Goal: Information Seeking & Learning: Learn about a topic

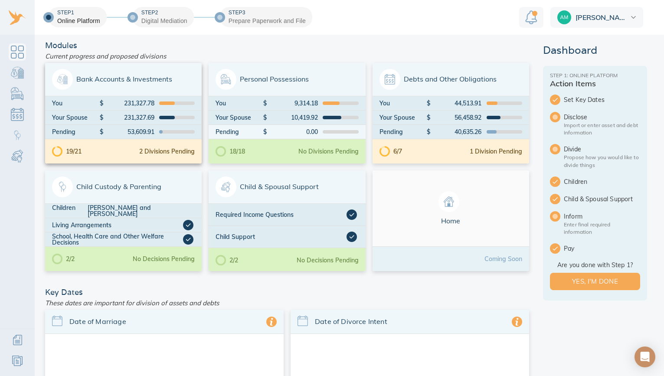
click at [154, 80] on span "Bank Accounts & Investments" at bounding box center [123, 79] width 143 height 21
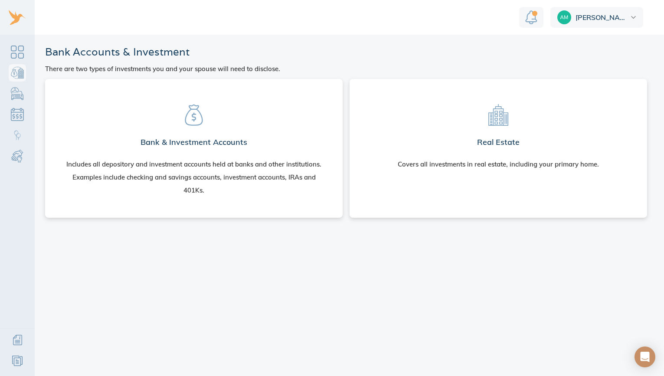
click at [240, 136] on h2 "Bank & Investment Accounts" at bounding box center [194, 142] width 107 height 17
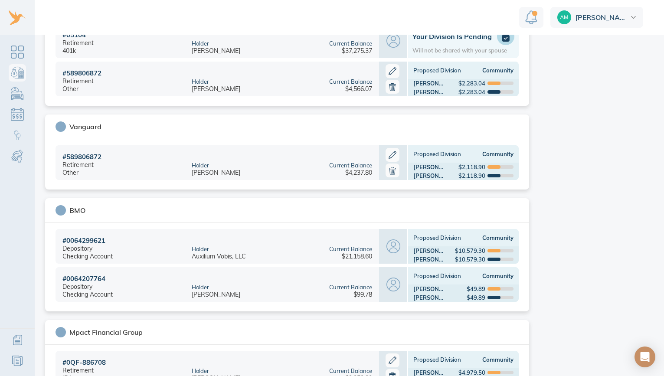
scroll to position [820, 0]
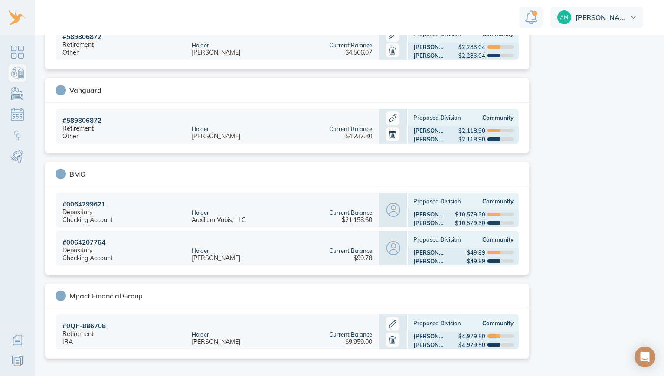
click at [345, 212] on div "Current Balance" at bounding box center [350, 212] width 43 height 7
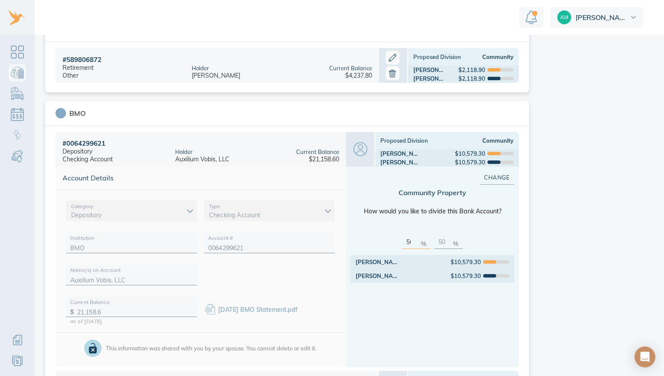
scroll to position [907, 0]
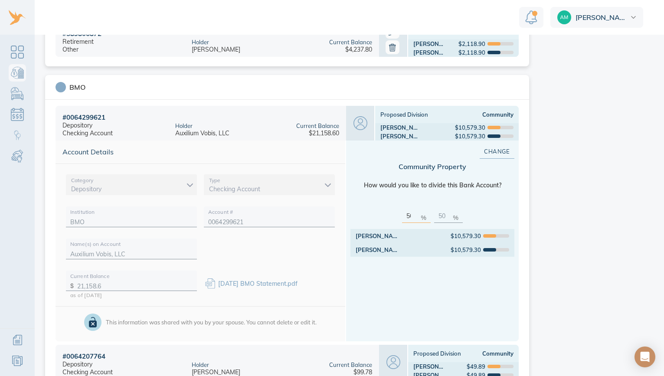
click at [286, 282] on link "30 April BMO Statement.pdf" at bounding box center [257, 284] width 79 height 8
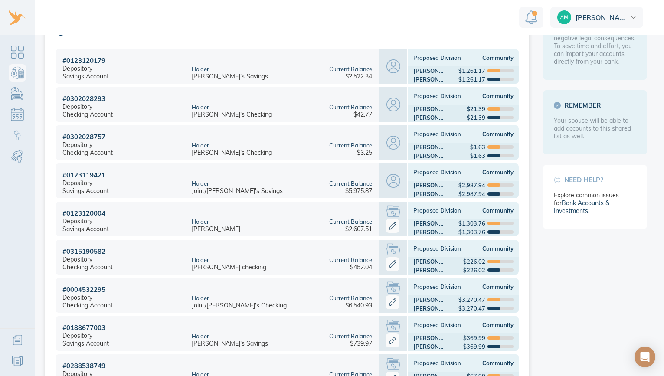
scroll to position [0, 0]
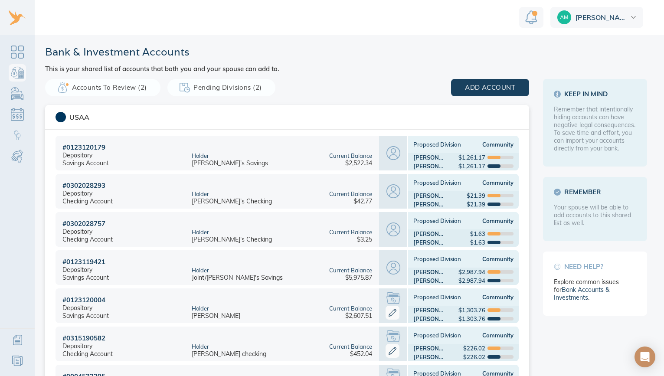
drag, startPoint x: 361, startPoint y: 65, endPoint x: 316, endPoint y: 58, distance: 45.6
click at [316, 58] on header "Bank & Investment Accounts This is your shared list of accounts that both you a…" at bounding box center [346, 58] width 602 height 27
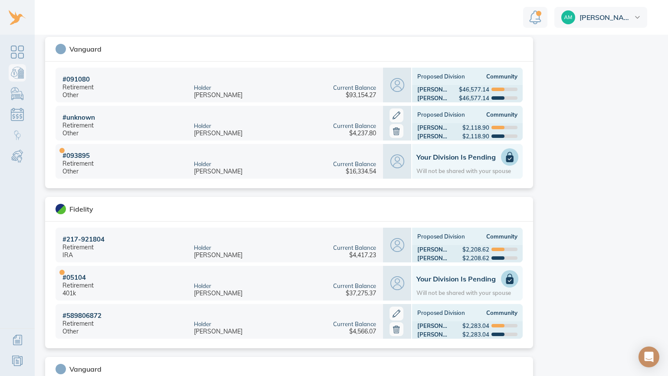
scroll to position [525, 0]
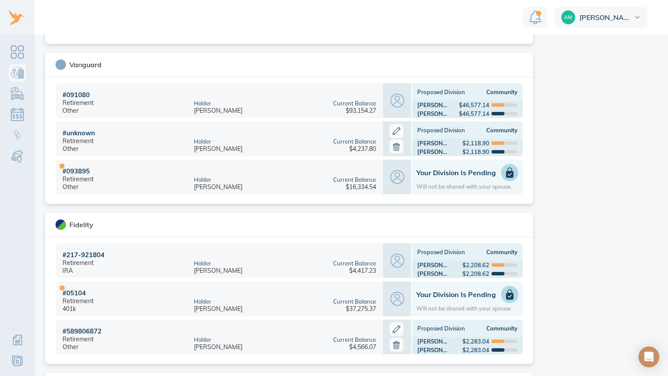
click at [577, 170] on aside "Keep in mind Remember that intentionally hiding accounts can have negative lega…" at bounding box center [599, 208] width 104 height 1309
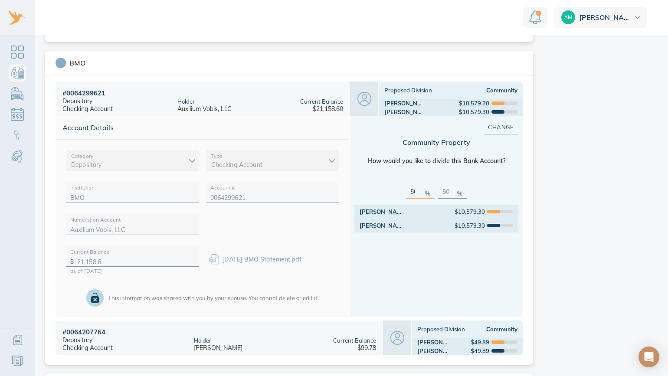
scroll to position [916, 0]
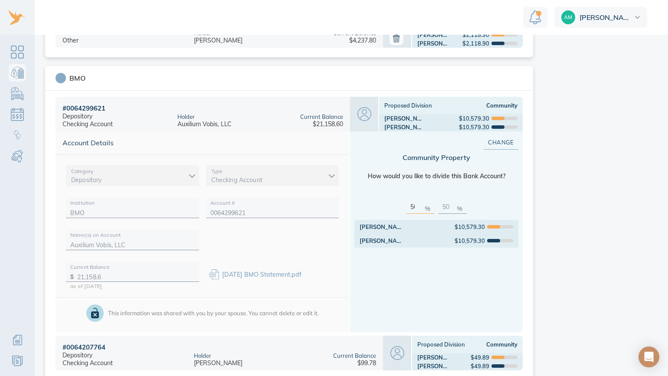
click at [71, 78] on div "BMO" at bounding box center [77, 78] width 16 height 9
click at [79, 80] on div "BMO" at bounding box center [77, 78] width 16 height 9
click at [133, 86] on div "BMO" at bounding box center [289, 78] width 488 height 25
click at [146, 79] on div "BMO" at bounding box center [291, 78] width 471 height 10
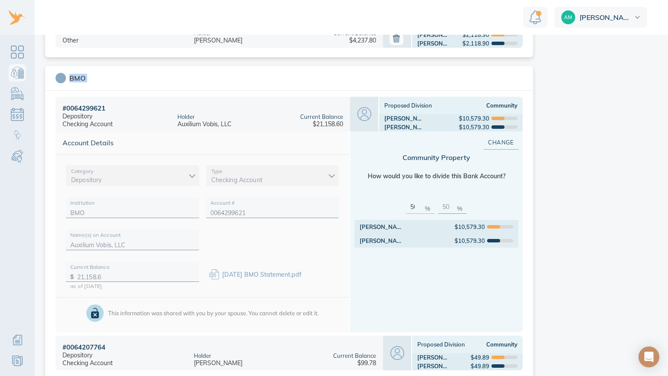
click at [146, 79] on div "BMO" at bounding box center [291, 78] width 471 height 10
click at [167, 76] on div "BMO" at bounding box center [291, 78] width 471 height 10
click at [168, 76] on div "BMO" at bounding box center [291, 78] width 471 height 10
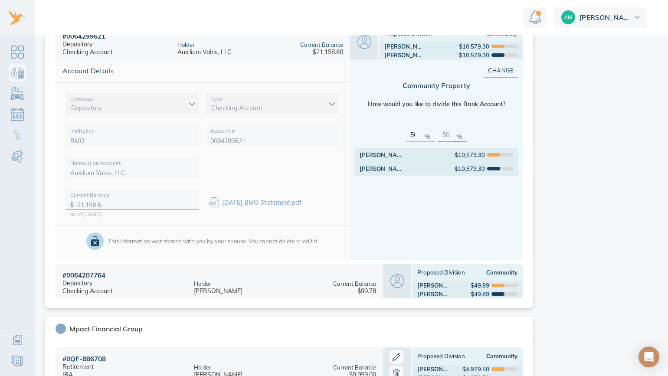
scroll to position [1021, 0]
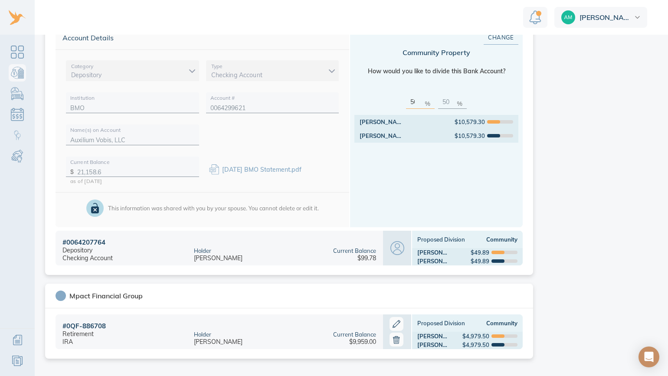
click at [478, 295] on div "Mpact Financial Group" at bounding box center [291, 296] width 471 height 10
click at [471, 291] on div "Mpact Financial Group" at bounding box center [291, 296] width 471 height 10
drag, startPoint x: 420, startPoint y: 170, endPoint x: 390, endPoint y: 187, distance: 34.2
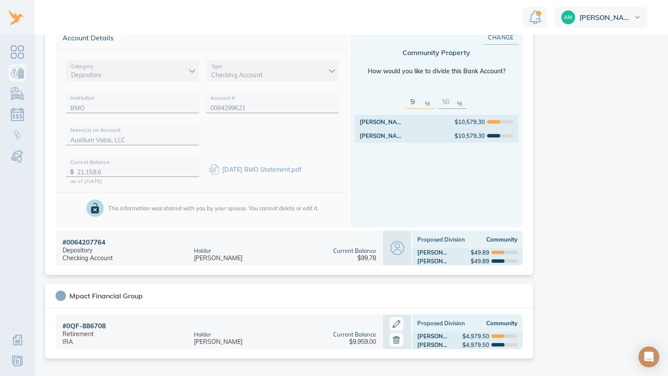
click at [390, 187] on div "Change Community Property How would you like to divide this Bank Account? 50 % …" at bounding box center [436, 126] width 173 height 201
click at [227, 257] on div "Holder Eric Olsen" at bounding box center [255, 248] width 136 height 35
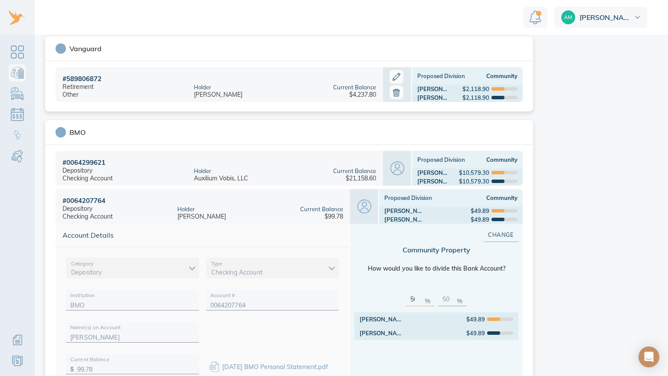
scroll to position [847, 0]
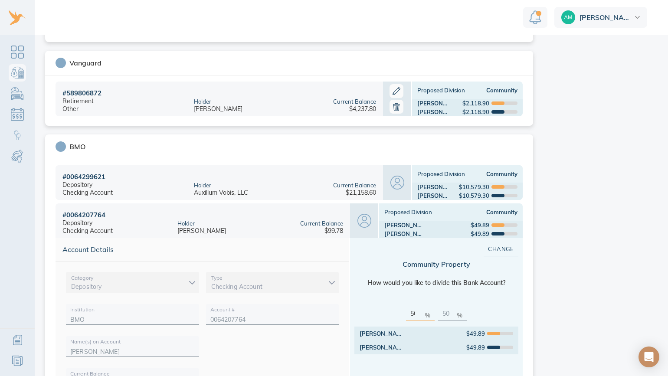
click at [128, 148] on div "BMO" at bounding box center [291, 146] width 471 height 10
click at [108, 223] on div "# 0064207764 Depository Checking Account" at bounding box center [113, 220] width 115 height 35
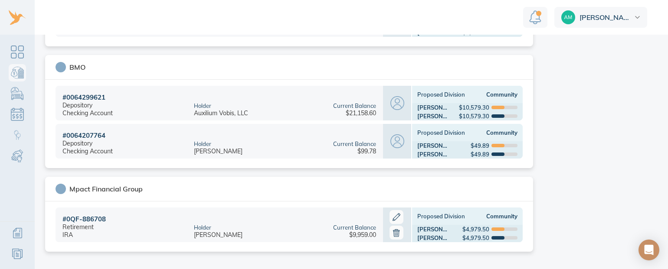
scroll to position [927, 0]
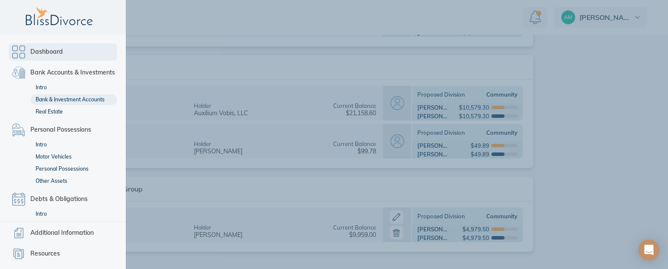
click at [21, 49] on link "Dashboard" at bounding box center [63, 51] width 108 height 17
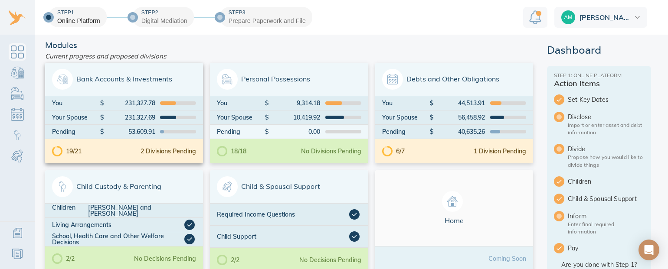
click at [127, 79] on span "Bank Accounts & Investments" at bounding box center [124, 79] width 144 height 21
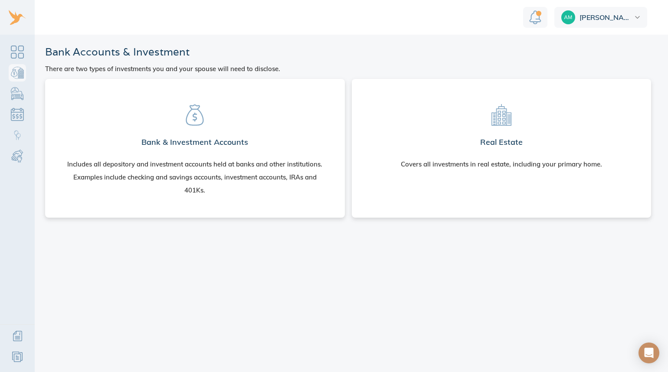
click at [538, 125] on section "Real Estate Covers all investments in real estate, including your primary home." at bounding box center [502, 133] width 286 height 95
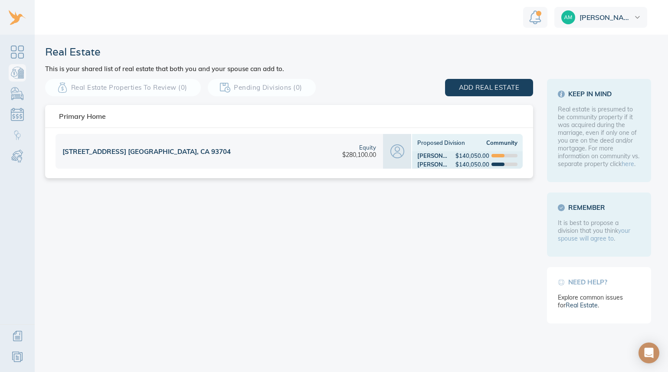
click at [200, 142] on div "517 E Clinton Ave. Fresno, CA 93704" at bounding box center [189, 151] width 267 height 35
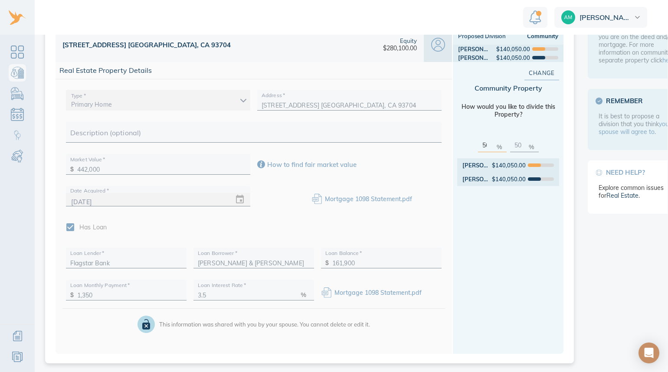
scroll to position [116, 0]
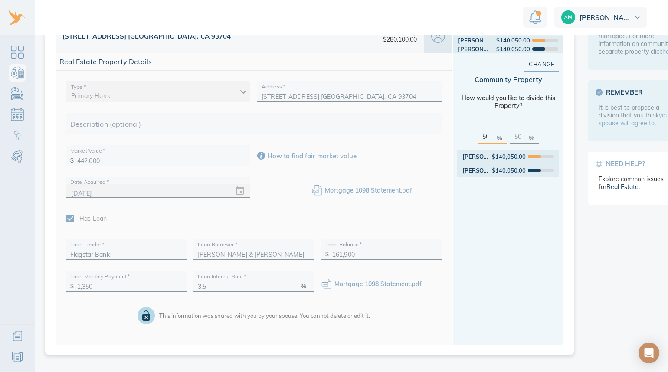
click at [377, 187] on link "Mortgage 1098 Statement.pdf" at bounding box center [368, 191] width 87 height 8
click at [376, 280] on link "Mortgage 1098 Statement.pdf" at bounding box center [377, 284] width 87 height 8
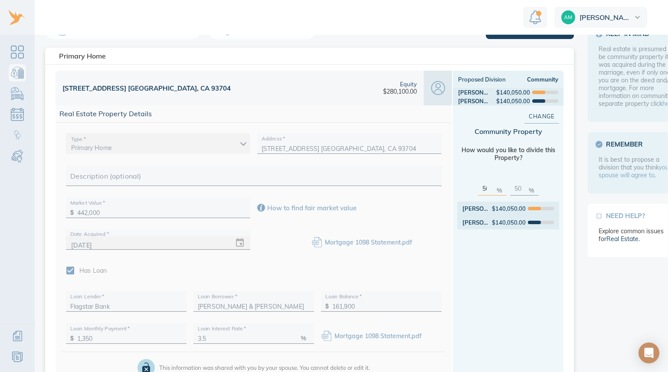
scroll to position [72, 0]
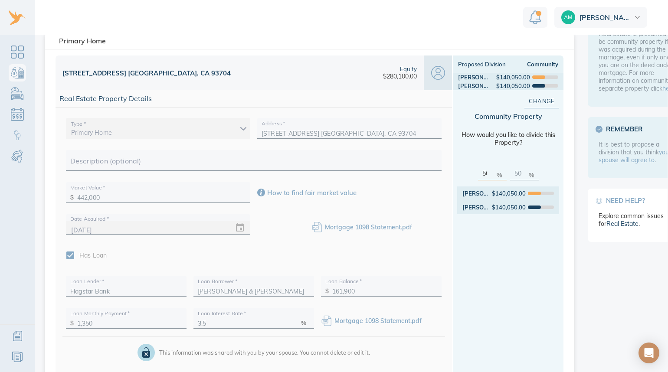
click at [366, 317] on link "Mortgage 1098 Statement.pdf" at bounding box center [377, 321] width 87 height 8
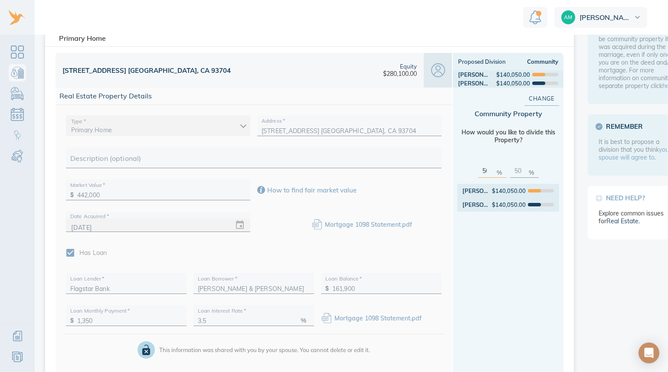
click at [374, 224] on link "Mortgage 1098 Statement.pdf" at bounding box center [368, 225] width 87 height 8
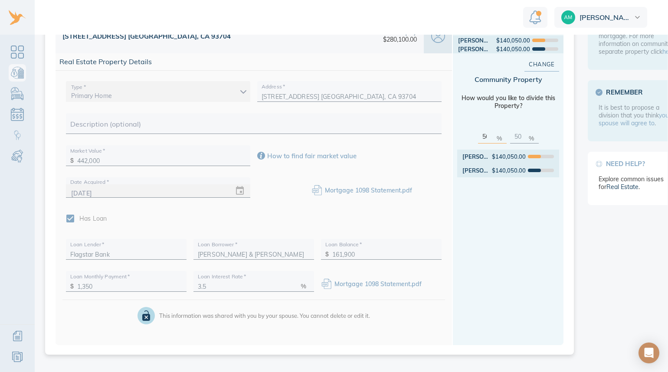
click at [378, 280] on link "Mortgage 1098 Statement.pdf" at bounding box center [377, 284] width 87 height 8
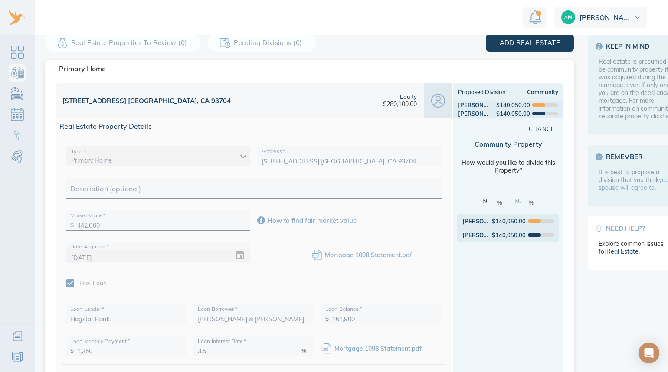
scroll to position [29, 0]
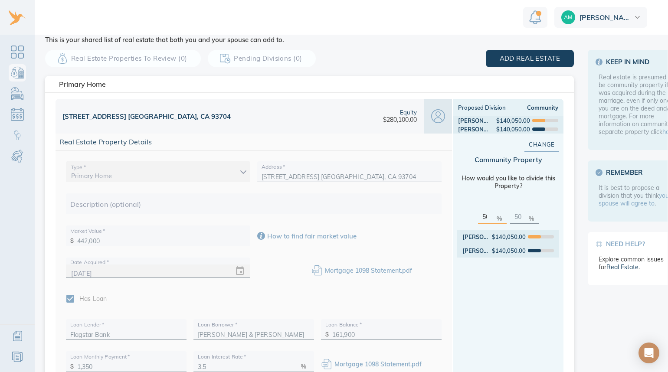
click at [318, 113] on div "517 E Clinton Ave. Fresno, CA 93704" at bounding box center [210, 116] width 308 height 35
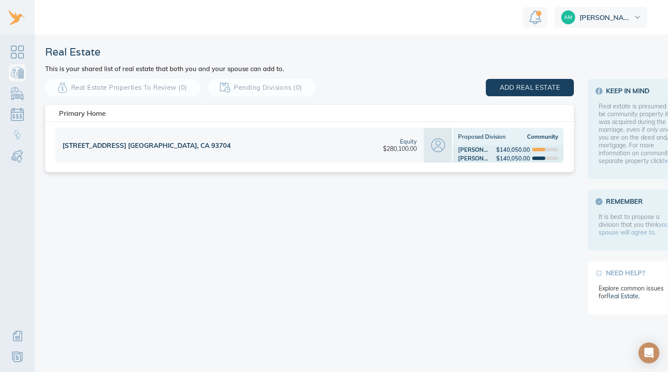
scroll to position [0, 0]
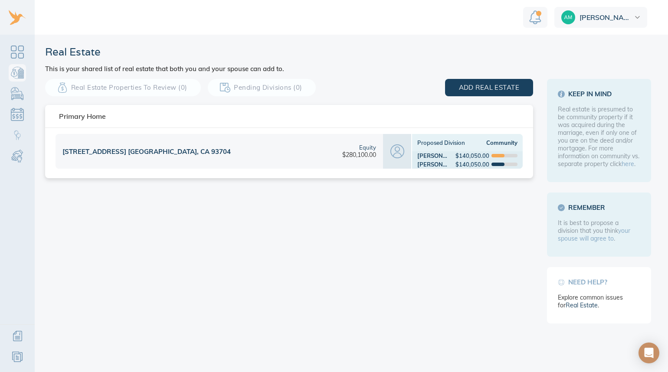
click at [282, 120] on div "Primary Home" at bounding box center [289, 116] width 488 height 23
click at [278, 141] on div "517 E Clinton Ave. Fresno, CA 93704" at bounding box center [189, 151] width 267 height 35
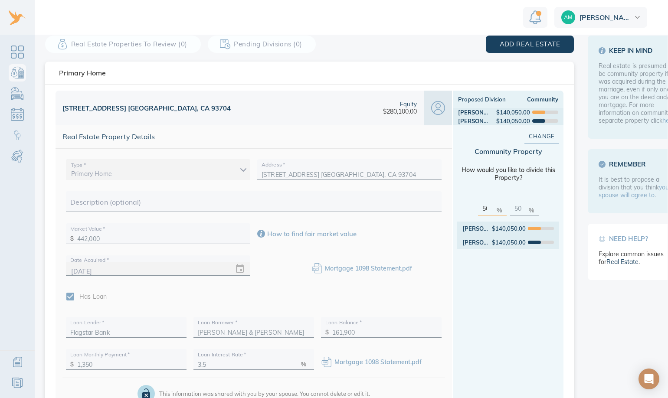
scroll to position [43, 0]
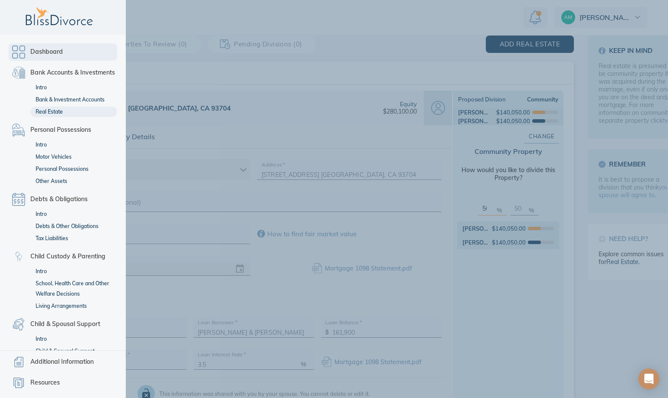
click at [20, 54] on link "Dashboard" at bounding box center [63, 51] width 108 height 17
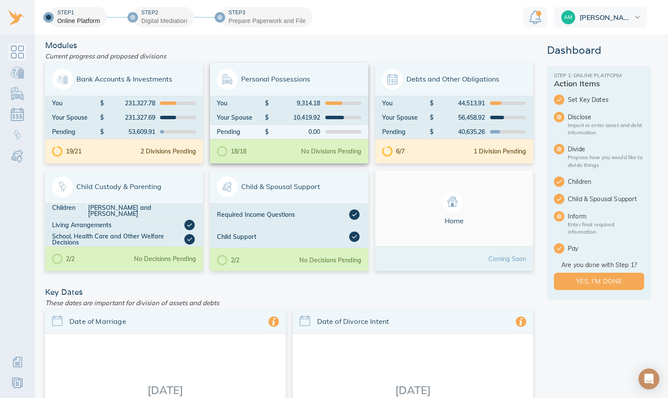
click at [275, 79] on span "Personal Possessions" at bounding box center [289, 79] width 144 height 21
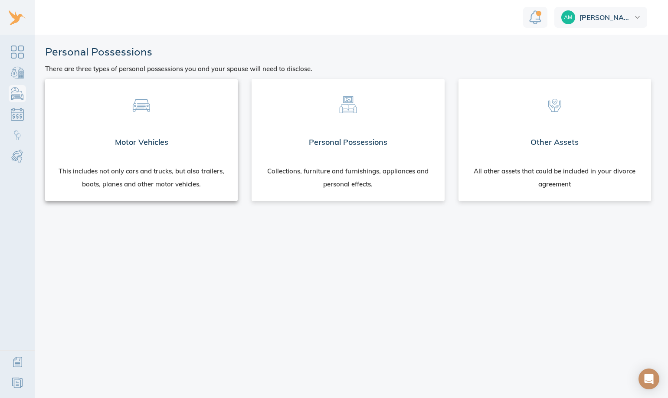
click at [140, 118] on span at bounding box center [141, 103] width 179 height 34
click at [394, 123] on div at bounding box center [348, 103] width 193 height 48
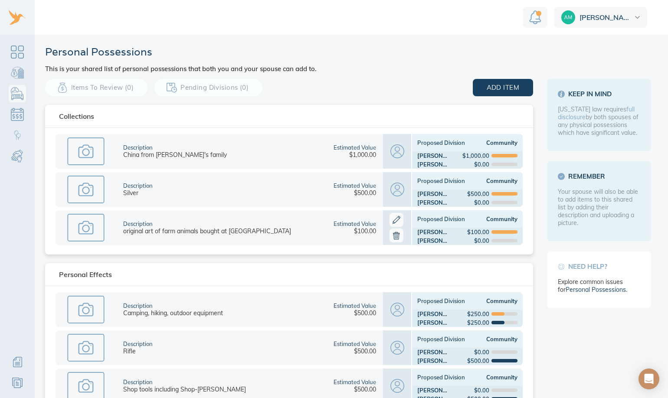
click at [405, 78] on div "Personal Possessions This is your shared list of personal possessions that both…" at bounding box center [351, 346] width 633 height 622
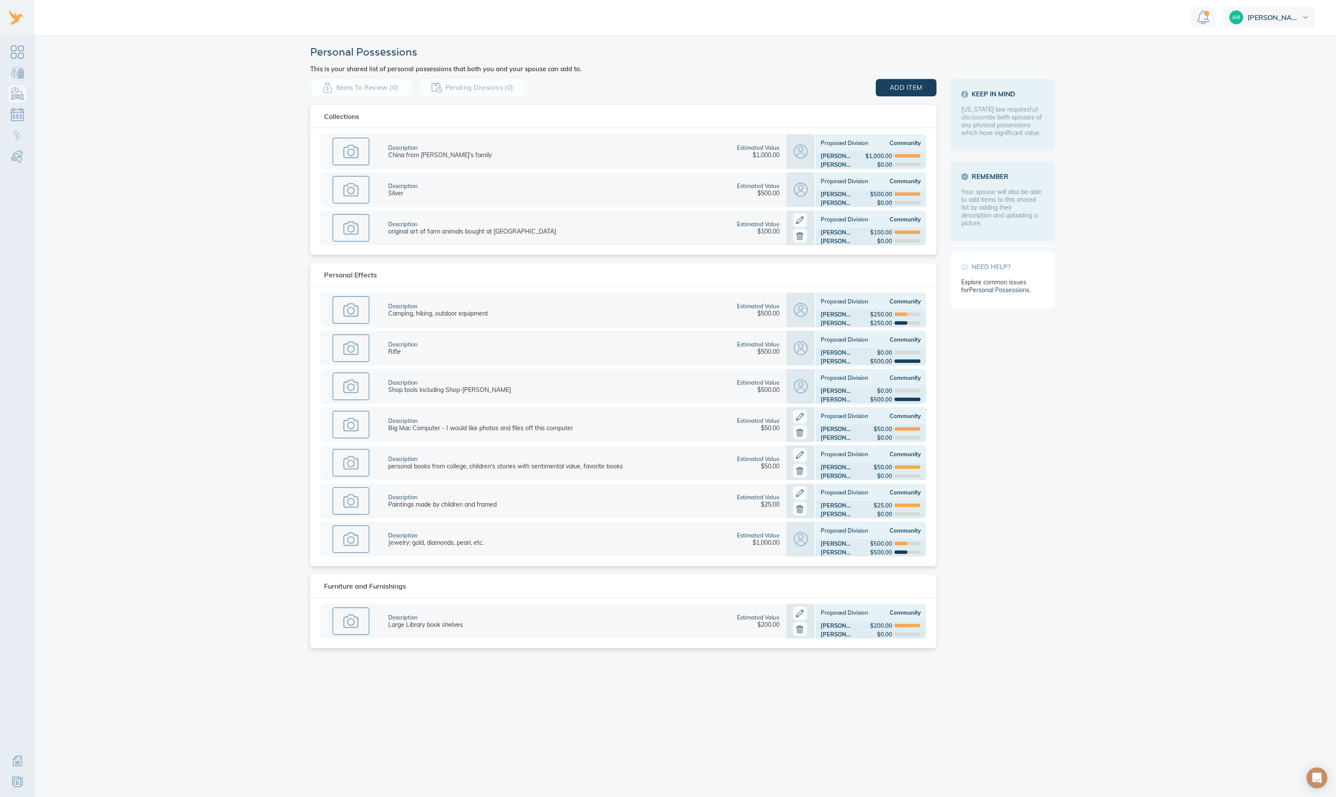
drag, startPoint x: 1150, startPoint y: 223, endPoint x: 1099, endPoint y: 276, distance: 73.0
click at [668, 276] on main "Personal Possessions This is your shared list of personal possessions that both…" at bounding box center [686, 416] width 1302 height 762
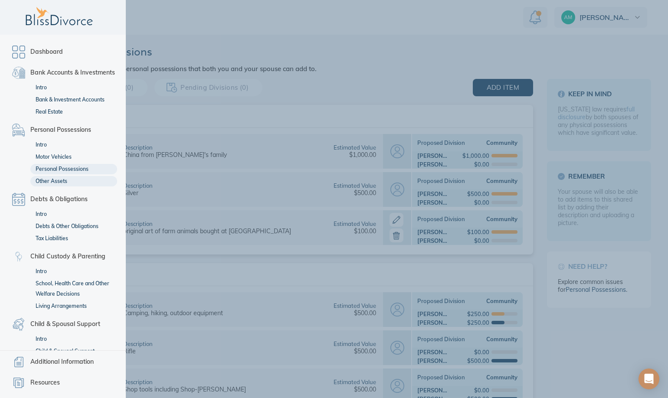
click at [89, 187] on link "Other Assets" at bounding box center [73, 181] width 87 height 10
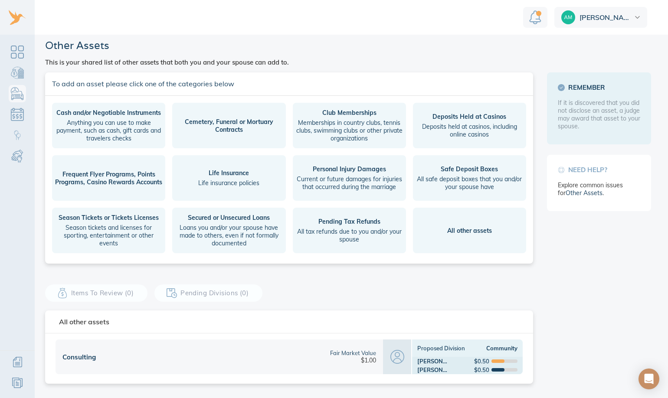
scroll to position [10, 0]
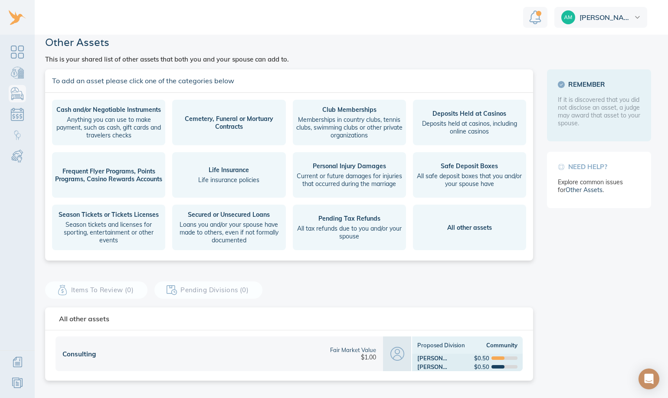
click at [268, 355] on div "Fair Market Value $1.00" at bounding box center [305, 354] width 155 height 35
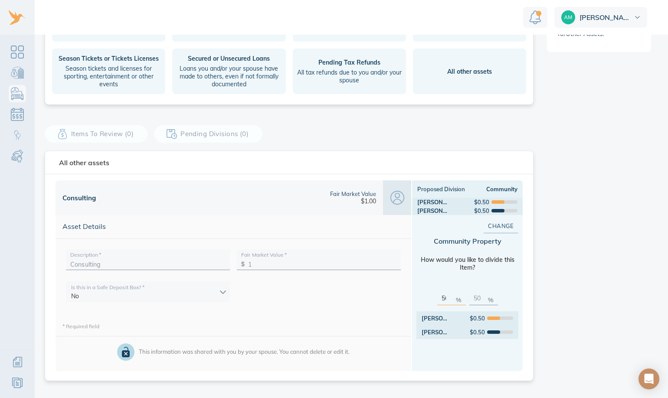
scroll to position [166, 0]
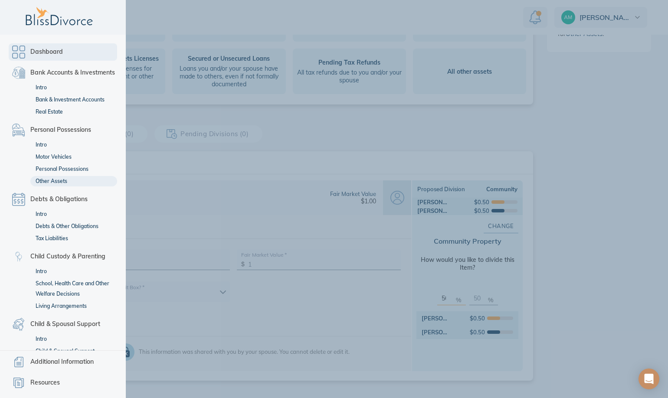
click at [17, 53] on link "Dashboard" at bounding box center [63, 51] width 108 height 17
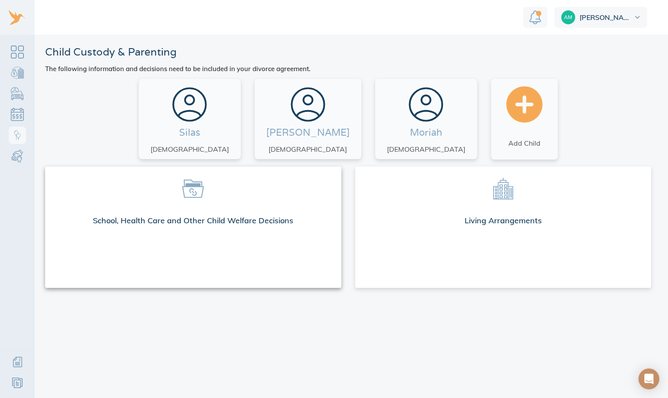
click at [207, 187] on span at bounding box center [193, 189] width 282 height 30
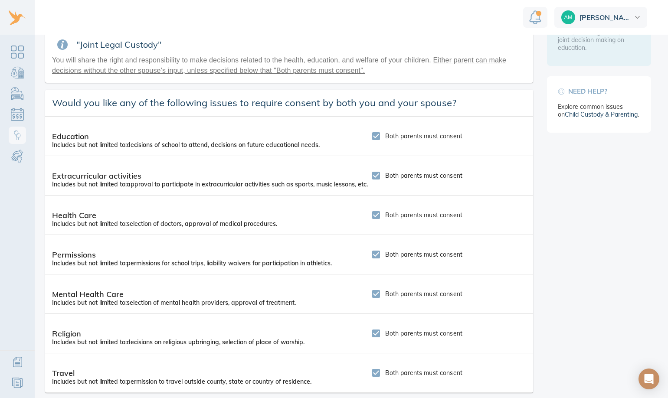
scroll to position [175, 0]
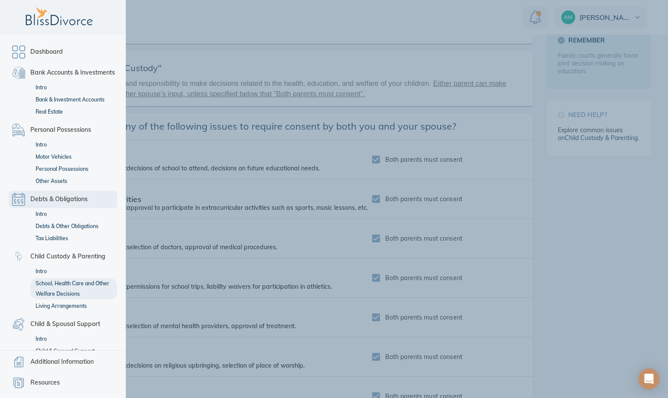
click at [45, 205] on span "Debts & Obligations" at bounding box center [58, 199] width 57 height 10
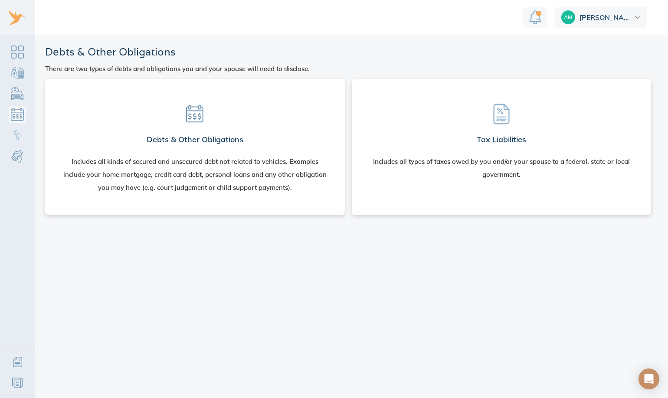
click at [174, 137] on h2 "Debts & Other Obligations" at bounding box center [195, 139] width 97 height 17
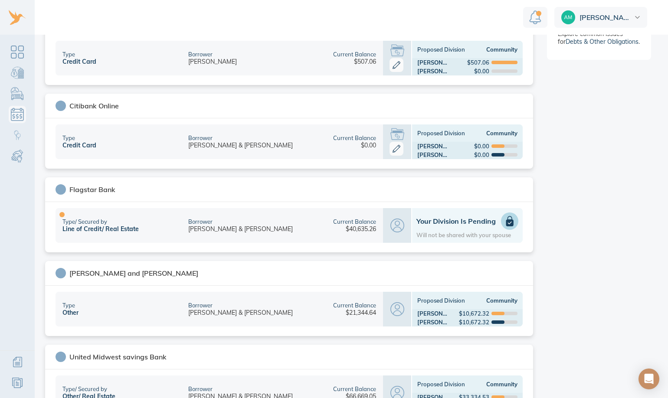
scroll to position [256, 0]
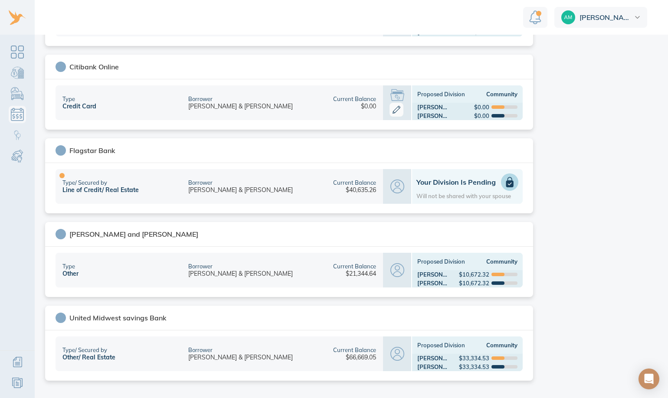
click at [233, 269] on div "Borrower [PERSON_NAME] & [PERSON_NAME]" at bounding box center [251, 270] width 141 height 35
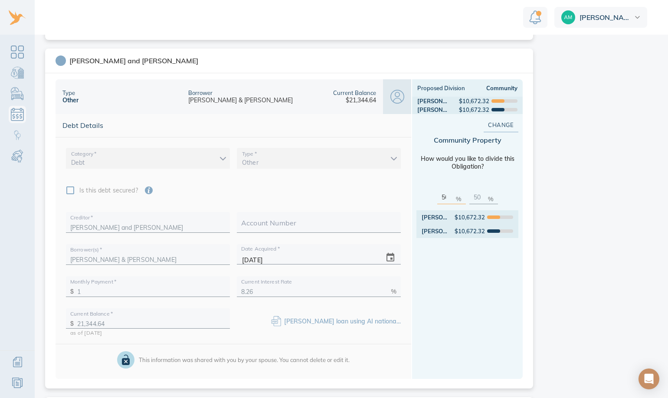
scroll to position [473, 0]
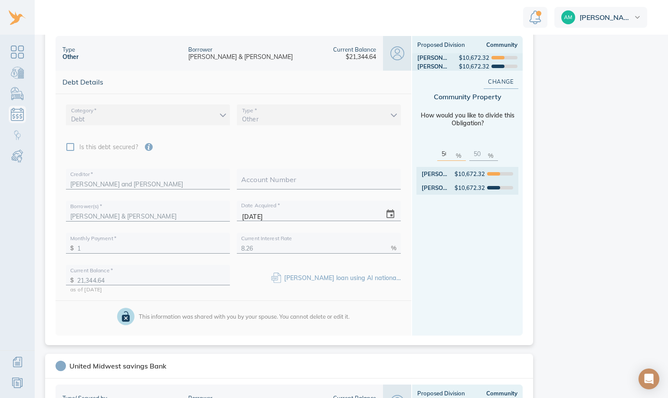
click at [326, 278] on link "[PERSON_NAME] loan using AI national average interest rates.pdf" at bounding box center [379, 278] width 190 height 8
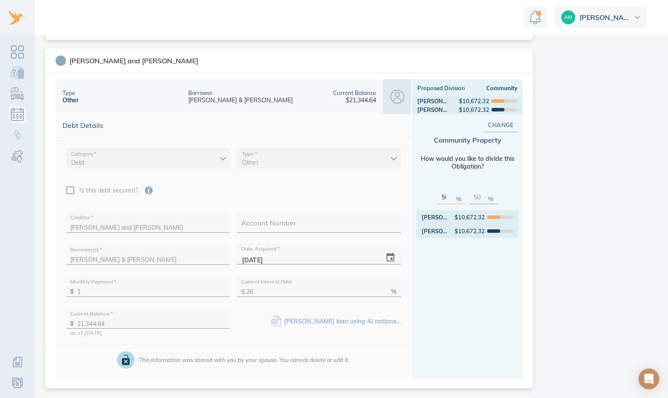
scroll to position [430, 0]
click at [214, 63] on div "Bruce and Susan Olsen" at bounding box center [291, 61] width 471 height 10
click at [190, 63] on div "Bruce and Susan Olsen" at bounding box center [291, 61] width 471 height 10
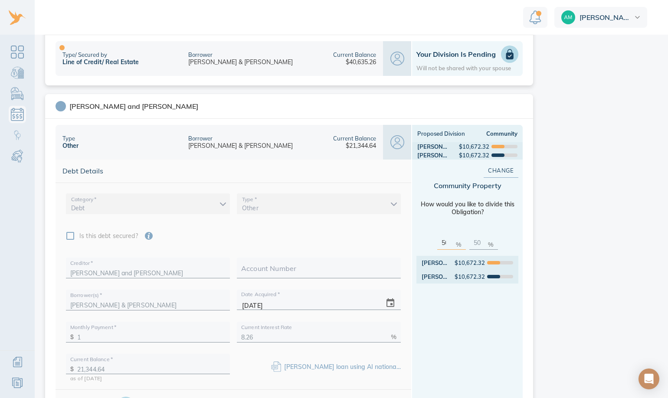
scroll to position [348, 0]
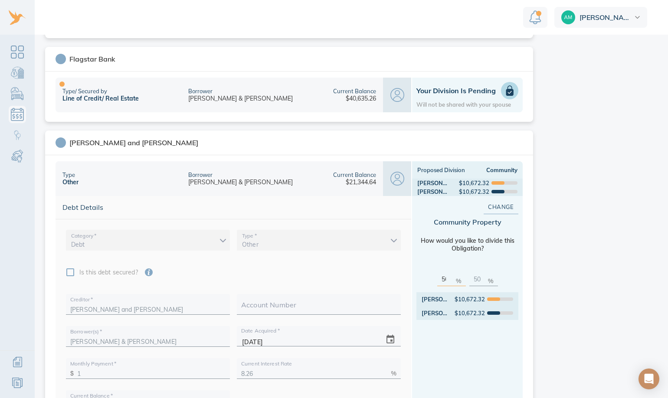
click at [321, 143] on div "Bruce and Susan Olsen" at bounding box center [291, 143] width 471 height 10
click at [130, 146] on div "Bruce and Susan Olsen" at bounding box center [133, 142] width 129 height 9
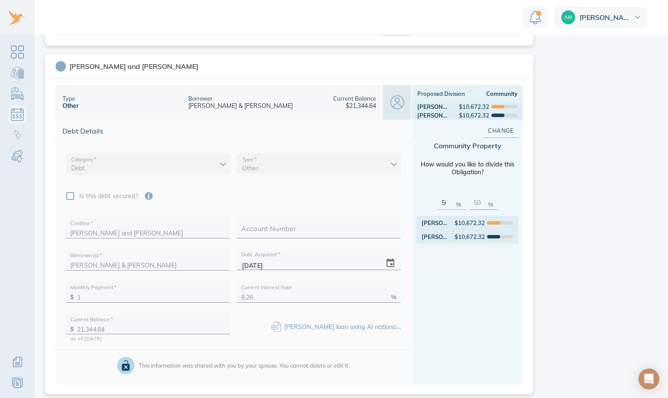
scroll to position [521, 0]
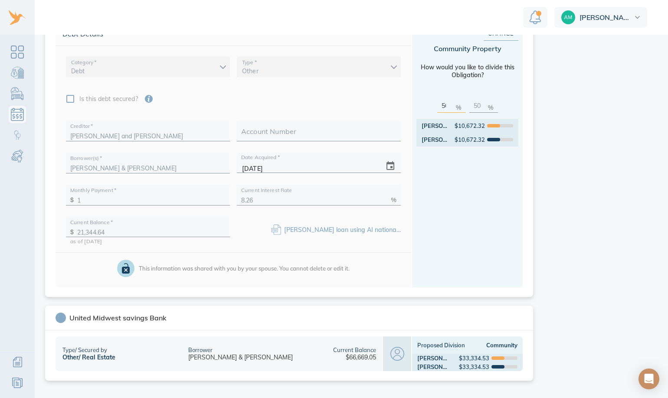
click at [314, 233] on link "Olsen loan using AI national average interest rates.pdf" at bounding box center [379, 230] width 190 height 8
click at [481, 295] on div "Type Other Borrower Eric & Amy Olsen Current Balance $21,344.64 Proposed Divisi…" at bounding box center [289, 139] width 488 height 315
click at [331, 295] on div "Type Other Borrower Eric & Amy Olsen Current Balance $21,344.64 Proposed Divisi…" at bounding box center [289, 139] width 488 height 315
click at [288, 272] on div "This information was shared with you by your spouse. You cannot delete or edit …" at bounding box center [233, 268] width 342 height 17
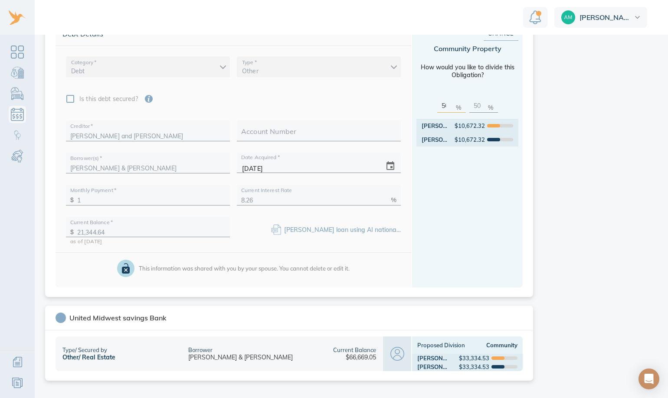
drag, startPoint x: 183, startPoint y: 272, endPoint x: 116, endPoint y: 272, distance: 66.8
click at [180, 272] on div "This information was shared with you by your spouse. You cannot delete or edit …" at bounding box center [233, 268] width 342 height 17
click at [117, 272] on div at bounding box center [125, 268] width 17 height 17
click at [125, 269] on icon at bounding box center [126, 268] width 8 height 10
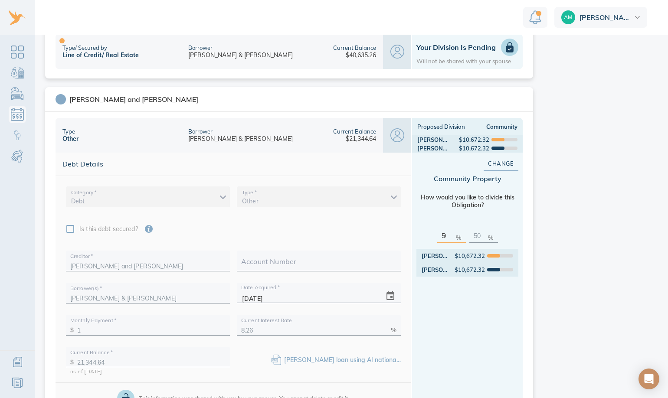
click at [67, 132] on div "Type" at bounding box center [68, 131] width 13 height 7
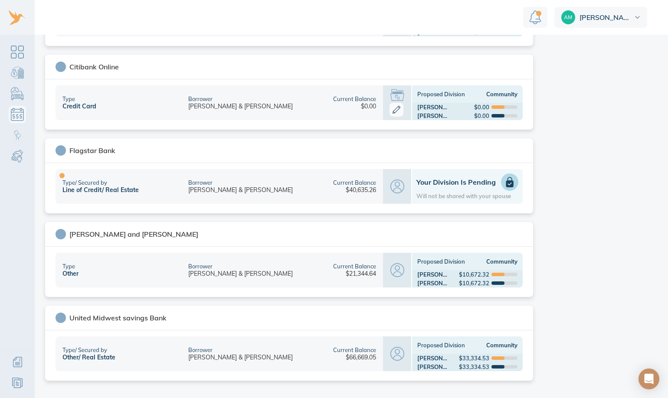
scroll to position [256, 0]
click at [292, 358] on div "Borrower Eric & Amy Olsen" at bounding box center [251, 354] width 141 height 35
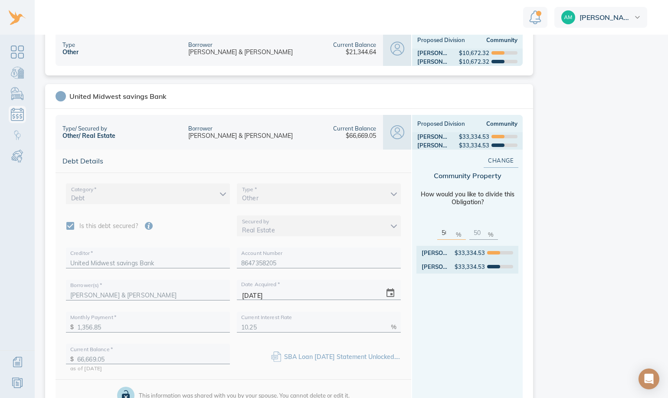
scroll to position [521, 0]
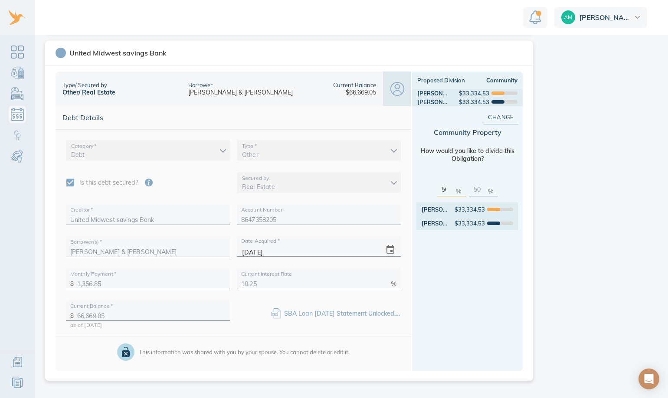
click at [314, 315] on link "SBA Loan June 2025 Statement Unlocked.pdf" at bounding box center [344, 314] width 121 height 8
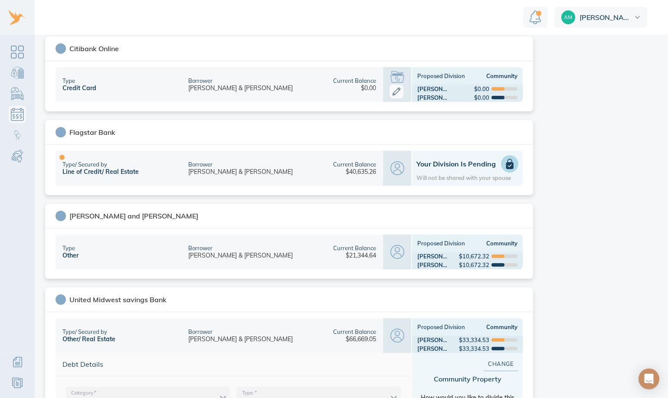
scroll to position [261, 0]
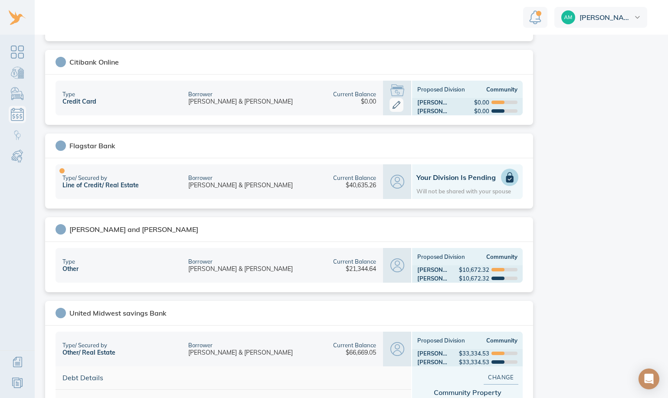
click at [121, 180] on div "Type / Secured by Line of Credit / Real Estate" at bounding box center [119, 181] width 126 height 35
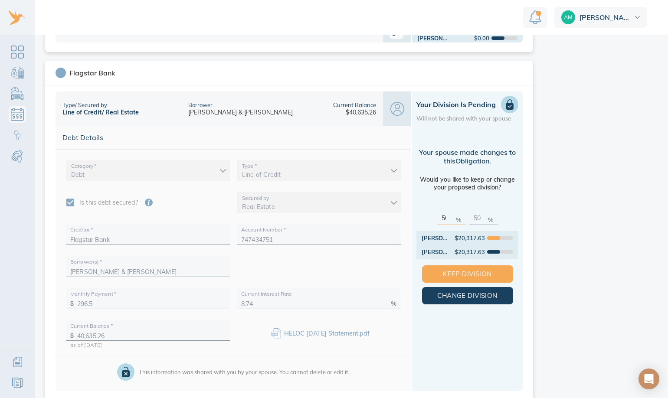
scroll to position [348, 0]
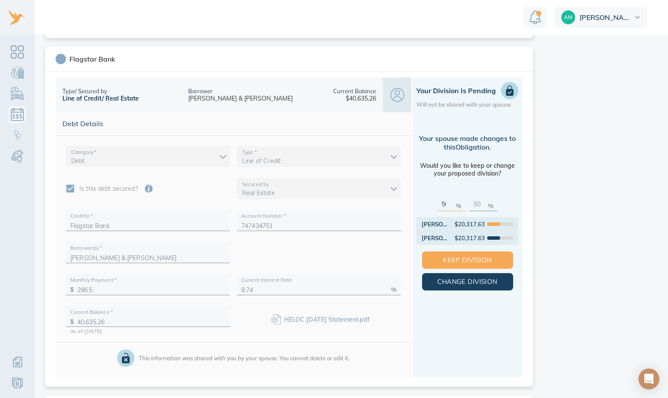
click at [309, 319] on link "HELOC June 2025 Statement.pdf" at bounding box center [326, 320] width 85 height 8
click at [166, 57] on div "Flagstar Bank" at bounding box center [291, 59] width 471 height 10
click at [163, 56] on div "Flagstar Bank" at bounding box center [291, 59] width 471 height 10
drag, startPoint x: 163, startPoint y: 56, endPoint x: 109, endPoint y: 67, distance: 55.1
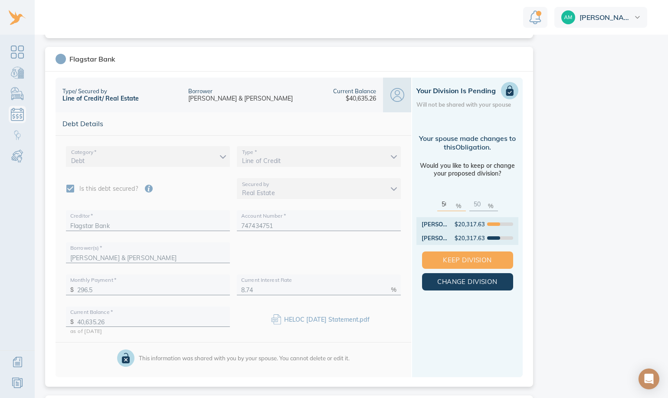
click at [109, 67] on div "Flagstar Bank" at bounding box center [289, 59] width 488 height 25
click at [91, 128] on span "Debt Details" at bounding box center [233, 123] width 342 height 9
click at [69, 97] on div "Line of Credit / Real Estate" at bounding box center [100, 99] width 76 height 8
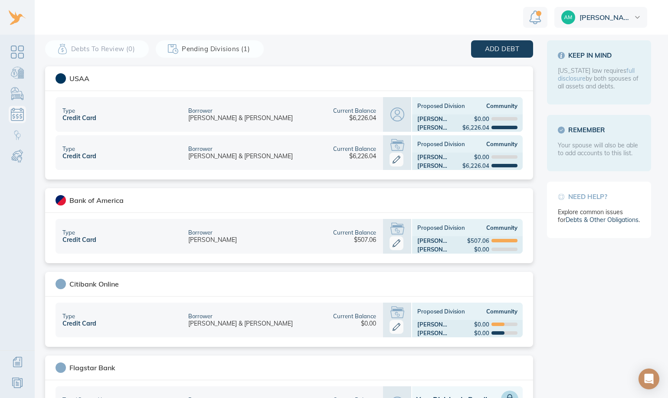
scroll to position [0, 0]
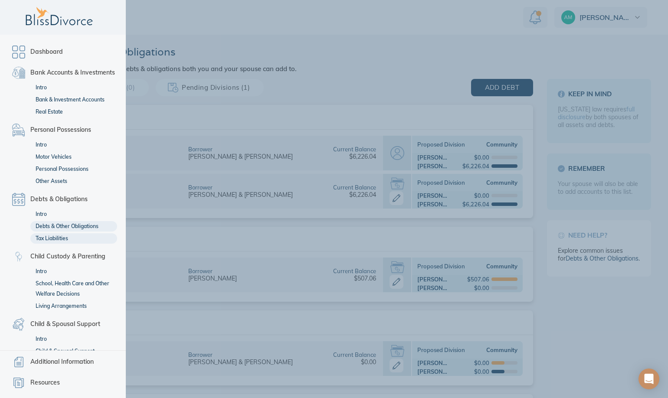
click at [62, 244] on link "Tax Liabilities" at bounding box center [73, 238] width 87 height 10
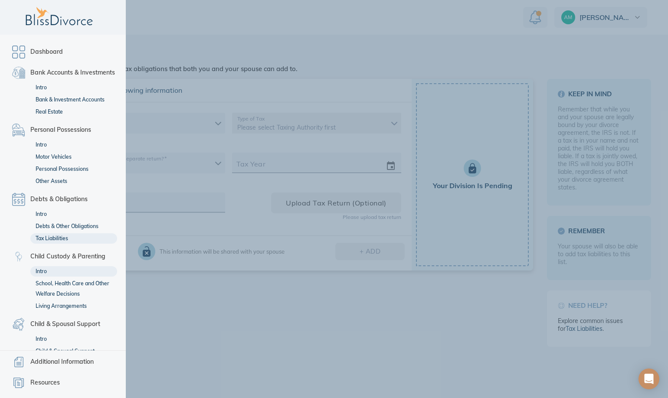
click at [37, 277] on link "Intro" at bounding box center [73, 271] width 87 height 10
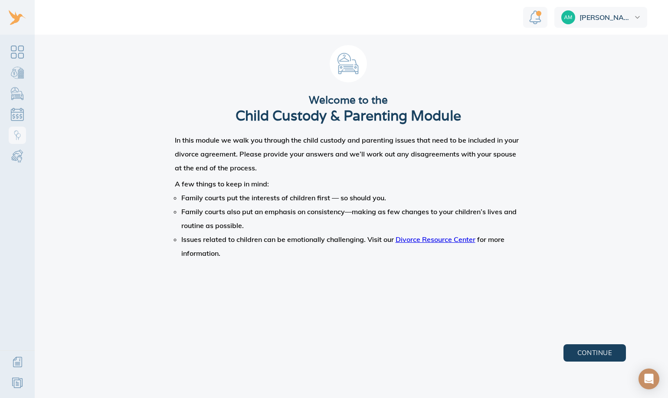
click at [315, 115] on h1 "Child Custody & Parenting Module" at bounding box center [349, 116] width 226 height 18
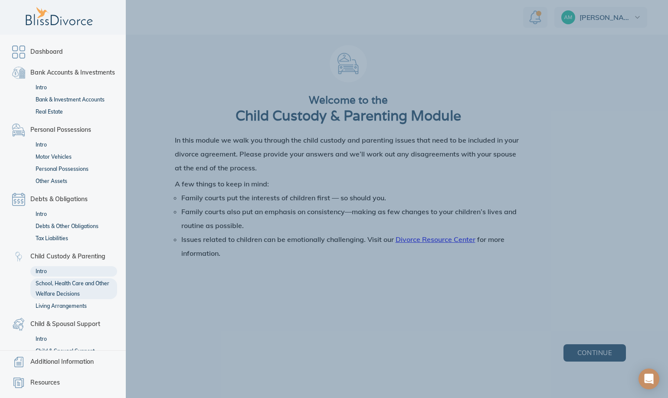
click at [44, 294] on link "School, Health Care and Other Welfare Decisions" at bounding box center [73, 289] width 87 height 21
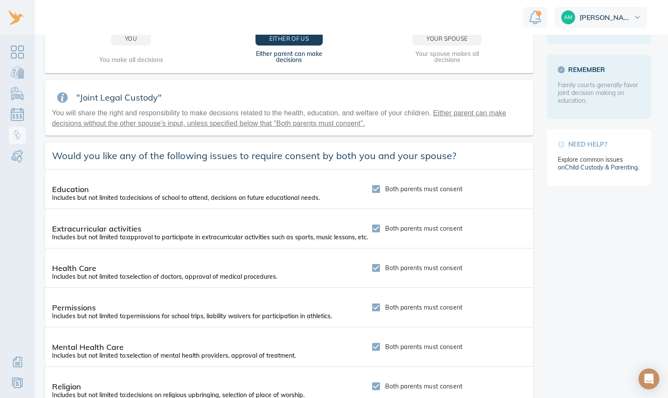
scroll to position [132, 0]
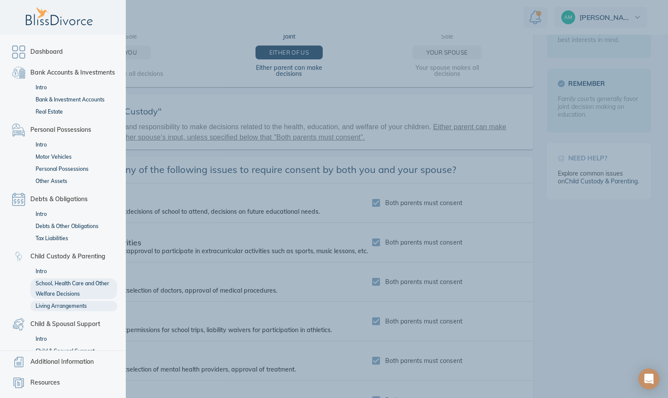
click at [45, 312] on link "Living Arrangements" at bounding box center [73, 306] width 87 height 10
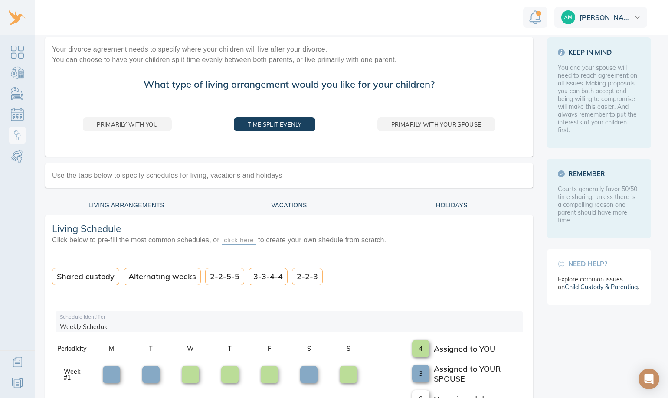
scroll to position [38, 0]
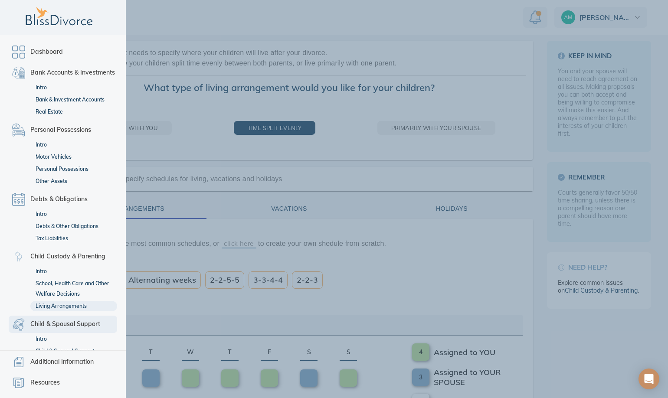
click at [15, 151] on div "Dashboard Bank Accounts & Investments Intro Bank & Investment Accounts Real Est…" at bounding box center [63, 193] width 126 height 316
click at [46, 329] on link "Child & Spousal Support" at bounding box center [63, 324] width 108 height 17
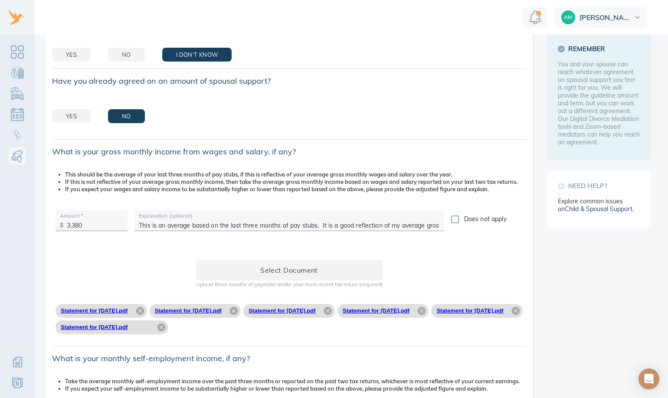
scroll to position [174, 0]
drag, startPoint x: 559, startPoint y: 257, endPoint x: 491, endPoint y: 156, distance: 122.1
click at [491, 156] on span "What is your gross monthly income from wages and salary, if any?" at bounding box center [289, 151] width 474 height 10
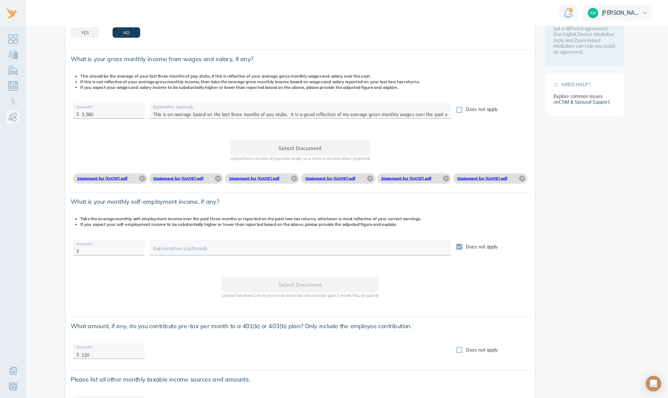
scroll to position [226, 0]
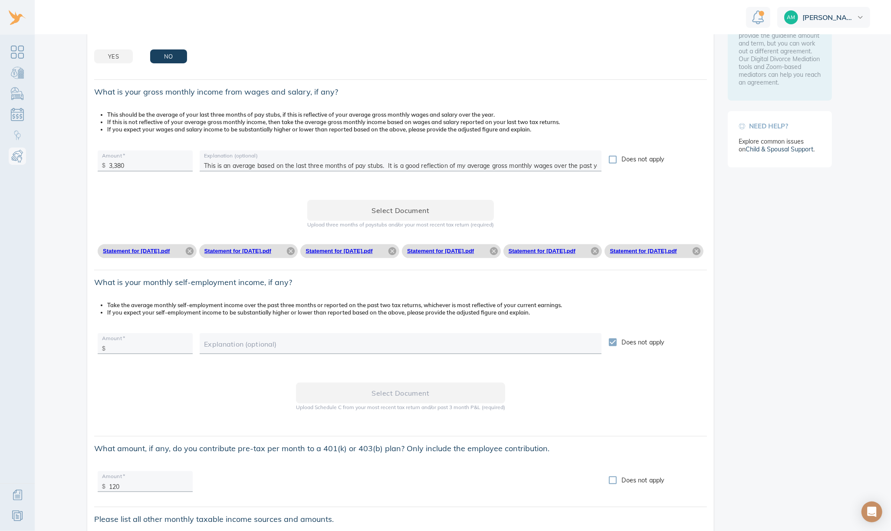
click at [124, 250] on link "Statement for [DATE].pdf" at bounding box center [136, 251] width 67 height 7
click at [270, 252] on link "Statement for [DATE].pdf" at bounding box center [237, 251] width 67 height 7
click at [372, 253] on link "Statement for [DATE].pdf" at bounding box center [338, 251] width 67 height 7
click at [474, 250] on link "Statement for [DATE].pdf" at bounding box center [440, 251] width 67 height 7
click at [575, 248] on link "Statement for [DATE].pdf" at bounding box center [541, 251] width 67 height 7
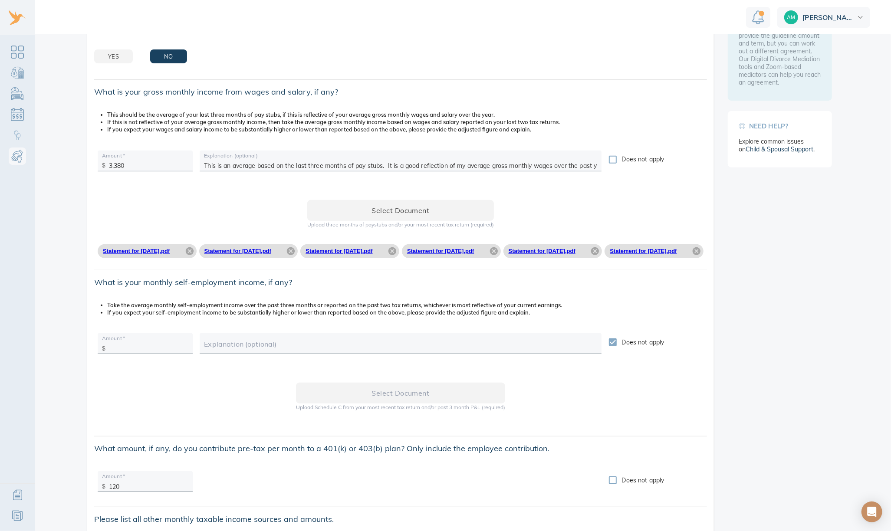
click at [610, 254] on link "Statement for [DATE].pdf" at bounding box center [643, 251] width 67 height 7
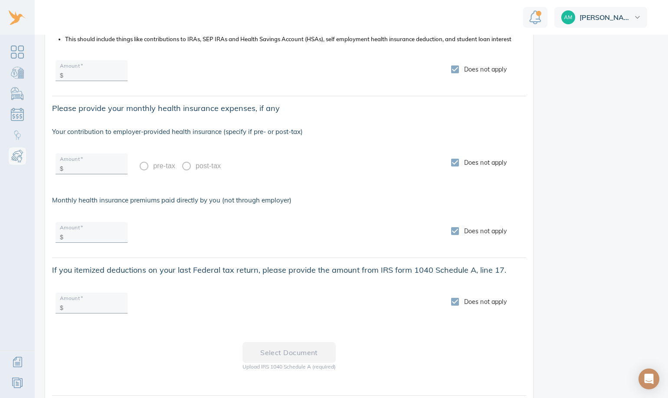
scroll to position [800, 0]
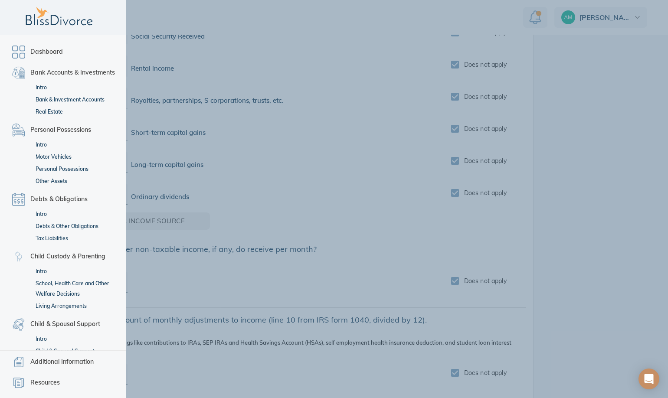
click at [17, 154] on div "Dashboard Bank Accounts & Investments Intro Bank & Investment Accounts Real Est…" at bounding box center [63, 193] width 126 height 316
